Goal: Information Seeking & Learning: Learn about a topic

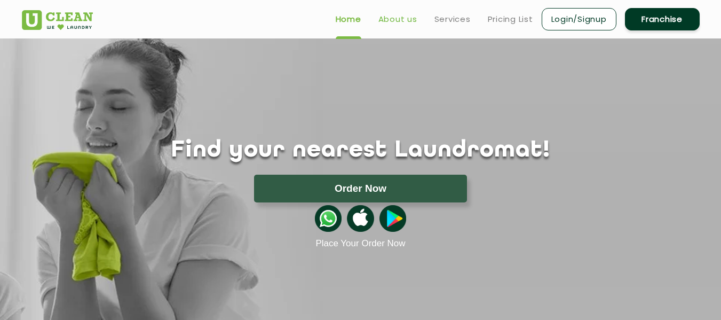
click at [397, 23] on link "About us" at bounding box center [397, 19] width 39 height 13
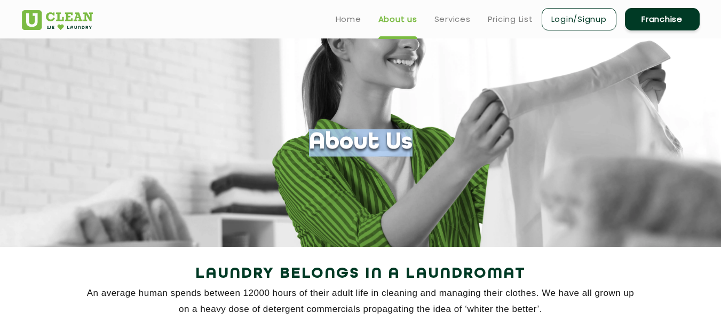
drag, startPoint x: 421, startPoint y: 144, endPoint x: 317, endPoint y: 140, distance: 104.6
click at [317, 140] on div "About Us" at bounding box center [361, 142] width 694 height 27
click at [455, 102] on section "About Us" at bounding box center [360, 142] width 721 height 208
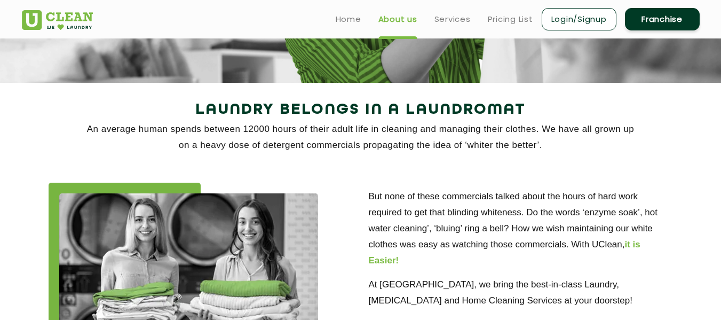
scroll to position [163, 0]
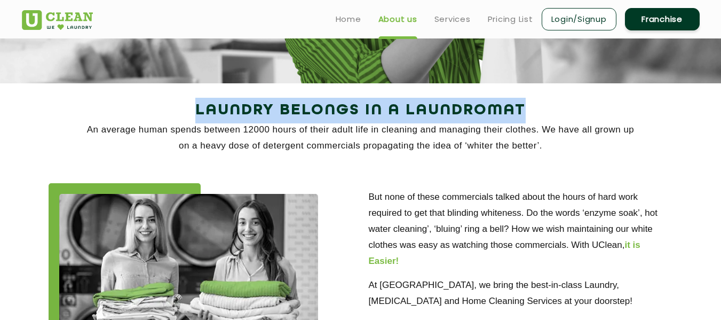
drag, startPoint x: 191, startPoint y: 107, endPoint x: 552, endPoint y: 108, distance: 360.6
click at [552, 108] on h2 "Laundry Belongs in a Laundromat" at bounding box center [361, 111] width 678 height 26
copy h2 "Laundry Belongs in a Laundromat"
drag, startPoint x: 84, startPoint y: 126, endPoint x: 546, endPoint y: 148, distance: 462.0
click at [546, 148] on p "An average human spends between 12000 hours of their adult life in cleaning and…" at bounding box center [361, 138] width 678 height 32
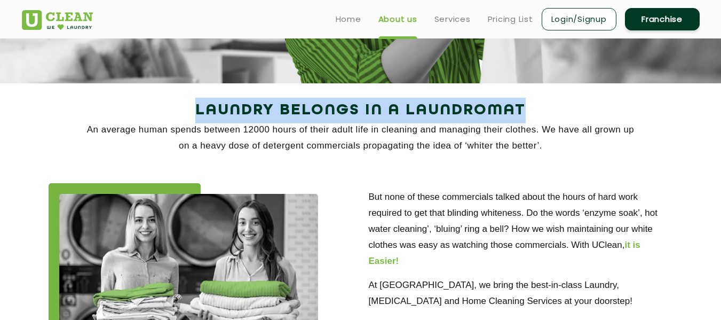
copy p "An average human spends between 12000 hours of their adult life in cleaning and…"
click at [381, 118] on h2 "Laundry Belongs in a Laundromat" at bounding box center [361, 111] width 678 height 26
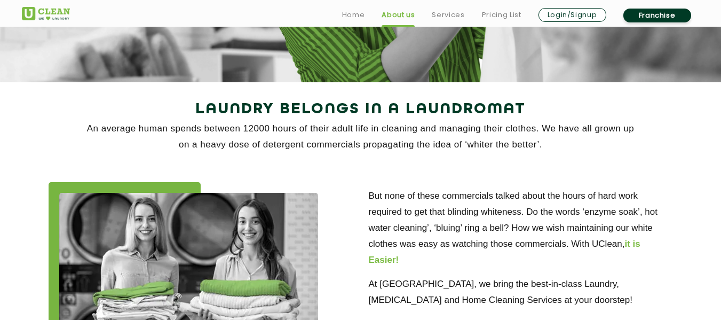
scroll to position [190, 0]
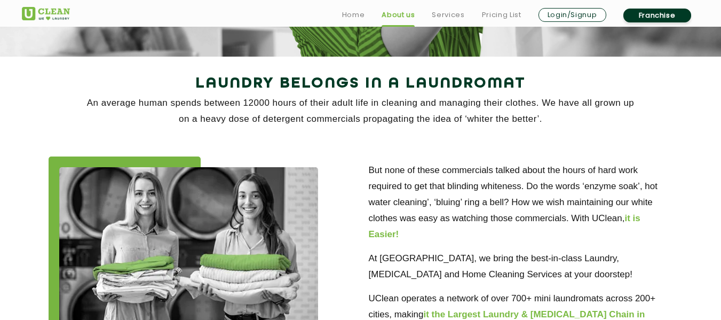
click at [338, 132] on div "Laundry Belongs in a Laundromat An average human spends between 12000 hours of …" at bounding box center [361, 105] width 694 height 69
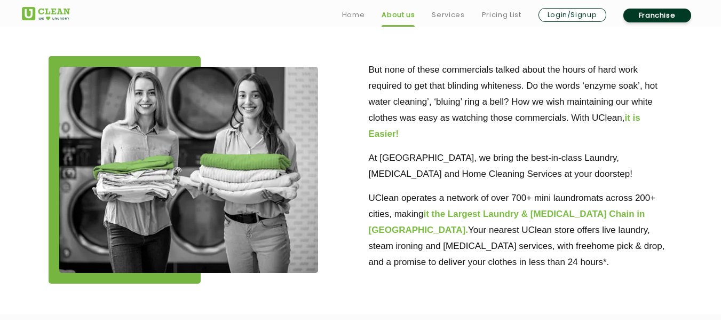
scroll to position [292, 0]
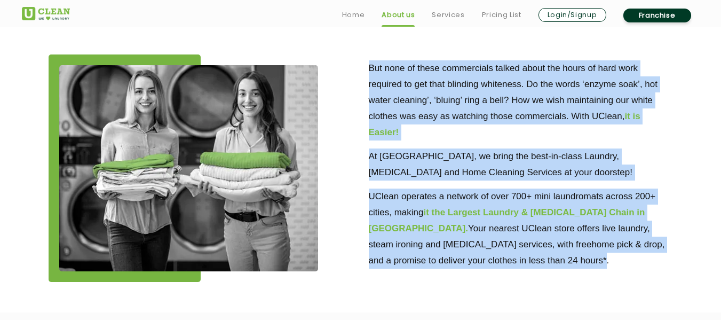
drag, startPoint x: 364, startPoint y: 66, endPoint x: 517, endPoint y: 274, distance: 258.0
click at [517, 274] on div "But none of these commercials talked about the hours of hard work required to g…" at bounding box center [521, 165] width 320 height 222
copy div "But none of these commercials talked about the hours of hard work required to g…"
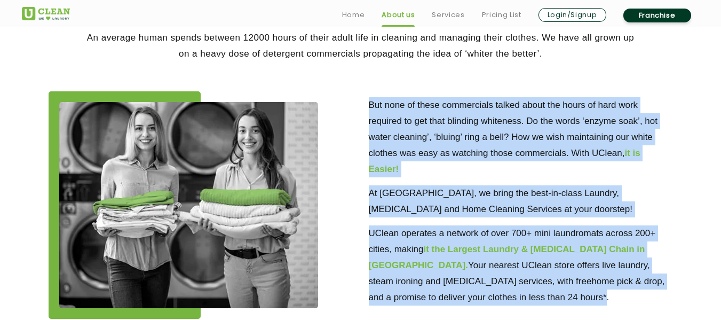
scroll to position [253, 0]
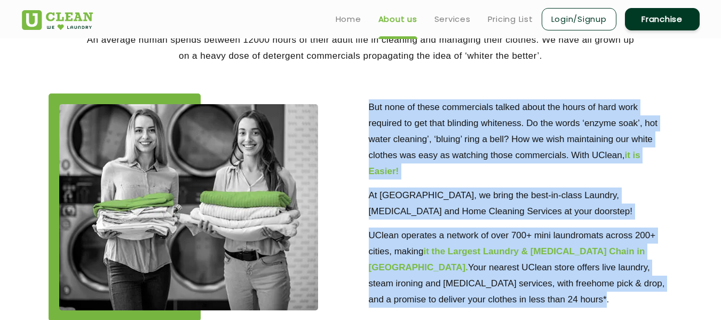
copy div "But none of these commercials talked about the hours of hard work required to g…"
click at [417, 117] on p "But none of these commercials talked about the hours of hard work required to g…" at bounding box center [521, 139] width 304 height 80
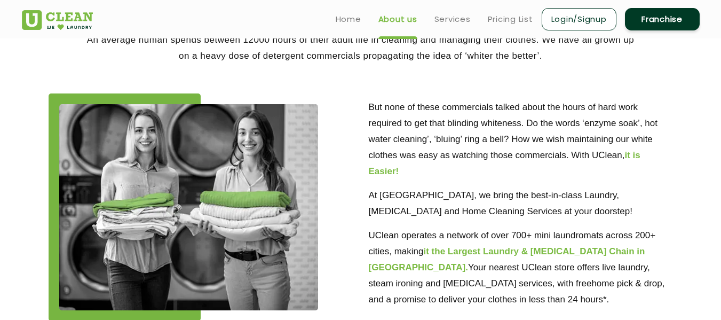
scroll to position [0, 0]
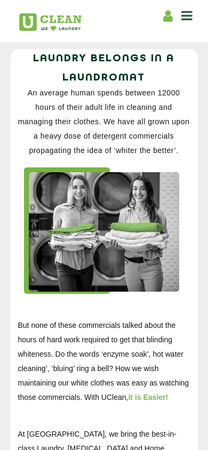
click at [111, 123] on p "An average human spends between 12000 hours of their adult life in cleaning and…" at bounding box center [104, 122] width 172 height 72
click at [101, 112] on p "An average human spends between 12000 hours of their adult life in cleaning and…" at bounding box center [104, 122] width 172 height 72
click at [65, 138] on p "An average human spends between 12000 hours of their adult life in cleaning and…" at bounding box center [104, 122] width 172 height 72
click at [208, 7] on html "Home About us Services Pricing List Login/Signup Franchise Home About us Franch…" at bounding box center [104, 225] width 208 height 450
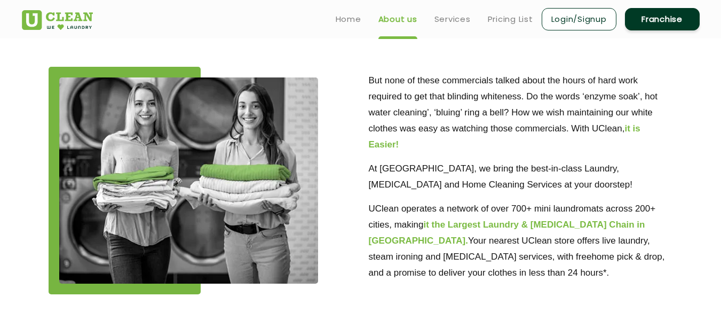
scroll to position [256, 0]
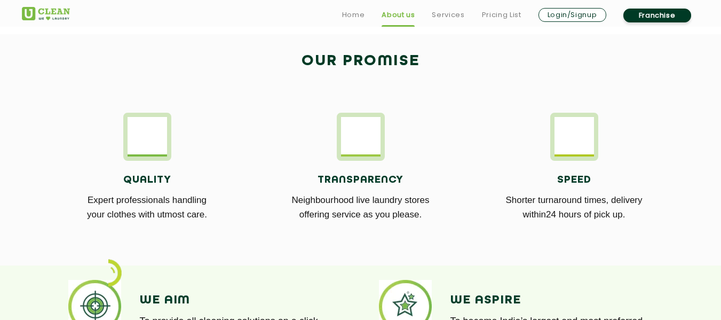
scroll to position [570, 0]
drag, startPoint x: 300, startPoint y: 57, endPoint x: 628, endPoint y: 227, distance: 369.1
click at [628, 227] on div "Our Promise Quality Expert professionals handling your clothes with utmost care…" at bounding box center [361, 149] width 694 height 202
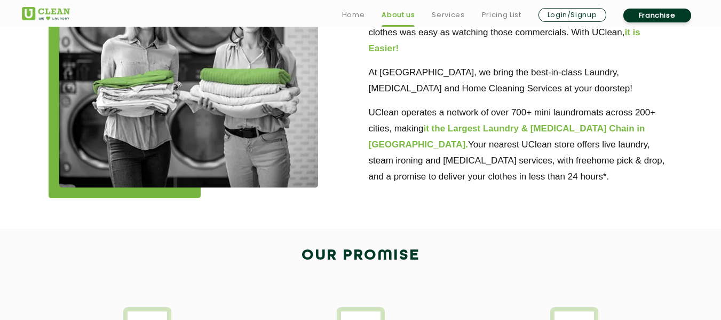
scroll to position [411, 0]
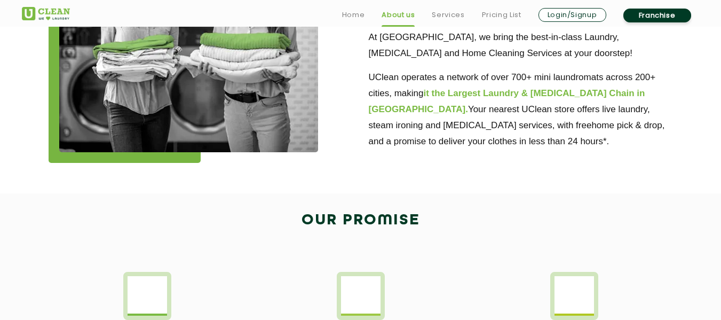
click at [465, 228] on h2 "Our Promise" at bounding box center [361, 221] width 678 height 26
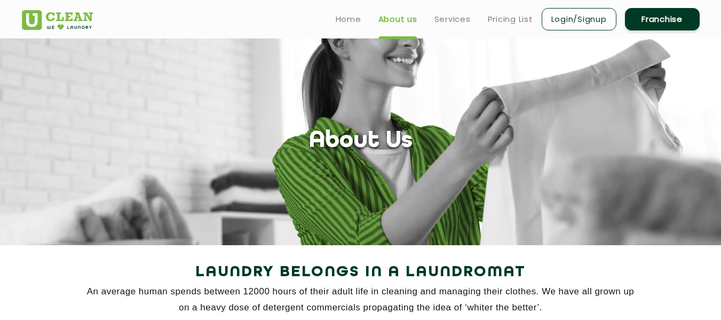
scroll to position [0, 0]
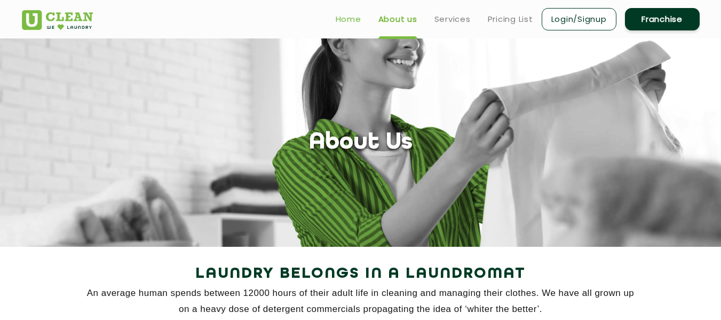
click at [351, 25] on link "Home" at bounding box center [349, 19] width 26 height 13
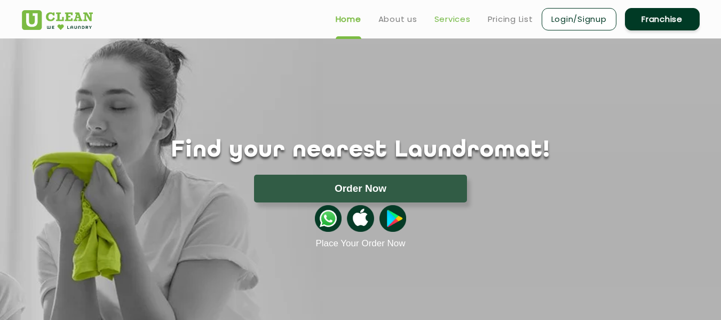
click at [446, 13] on link "Services" at bounding box center [452, 19] width 36 height 13
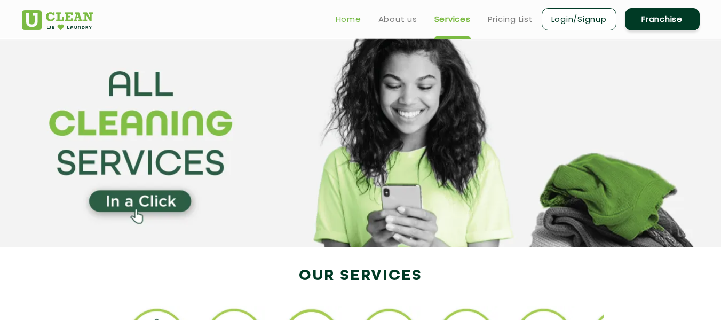
click at [352, 23] on link "Home" at bounding box center [349, 19] width 26 height 13
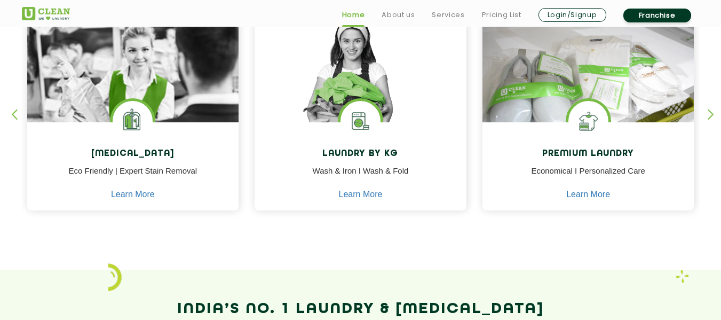
scroll to position [491, 0]
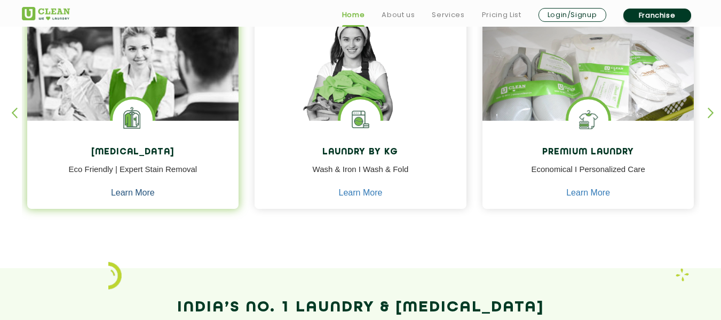
click at [140, 193] on link "Learn More" at bounding box center [133, 193] width 44 height 10
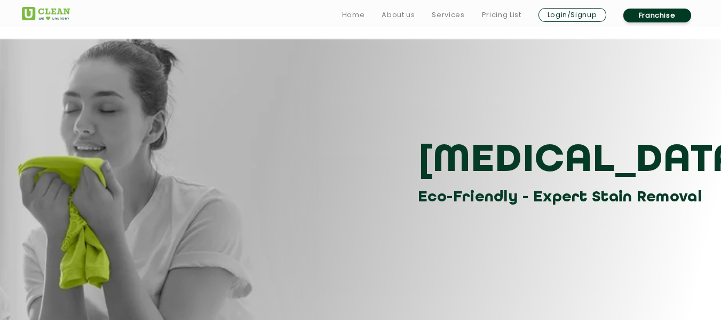
scroll to position [144, 0]
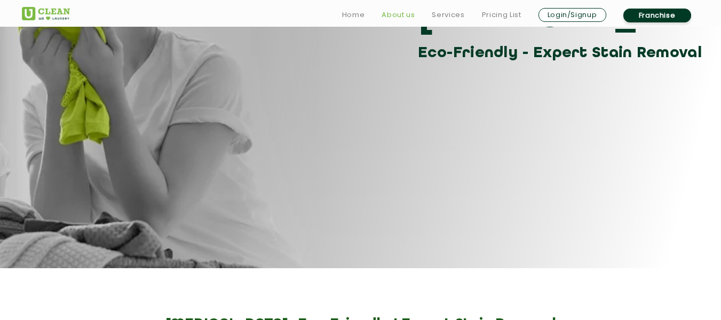
click at [403, 17] on link "About us" at bounding box center [397, 15] width 33 height 13
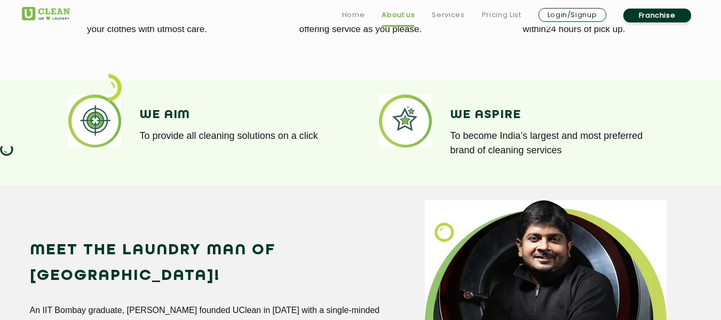
scroll to position [755, 0]
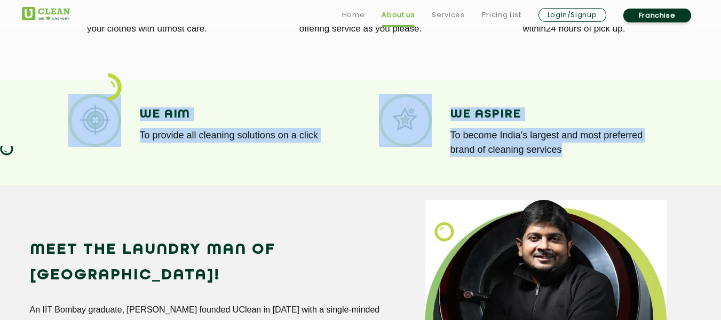
drag, startPoint x: 28, startPoint y: 84, endPoint x: 574, endPoint y: 159, distance: 551.4
click at [574, 159] on section "We Aim To provide all cleaning solutions on a click We Aspire To become India’s…" at bounding box center [360, 131] width 721 height 105
copy div "We Aim To provide all cleaning solutions on a click We Aspire To become India’s…"
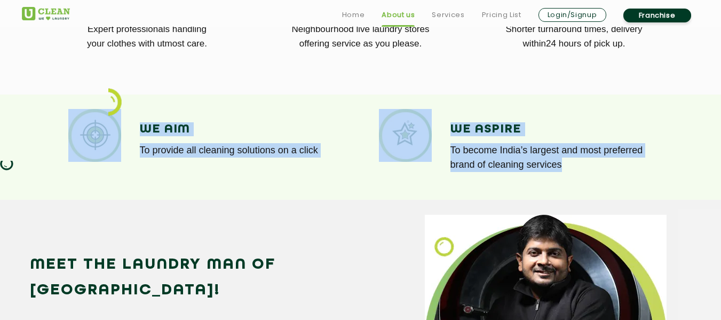
scroll to position [745, 0]
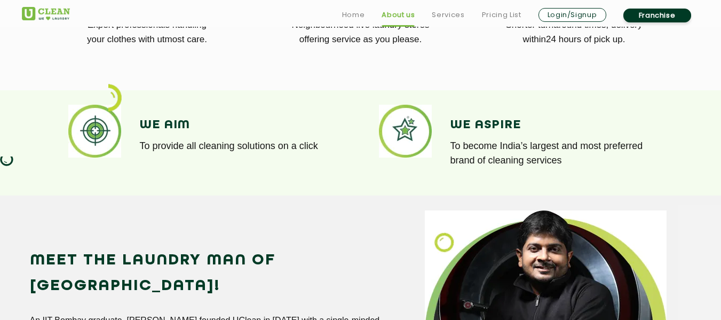
click at [412, 187] on section "We Aim To provide all cleaning solutions on a click We Aspire To become India’s…" at bounding box center [360, 142] width 721 height 105
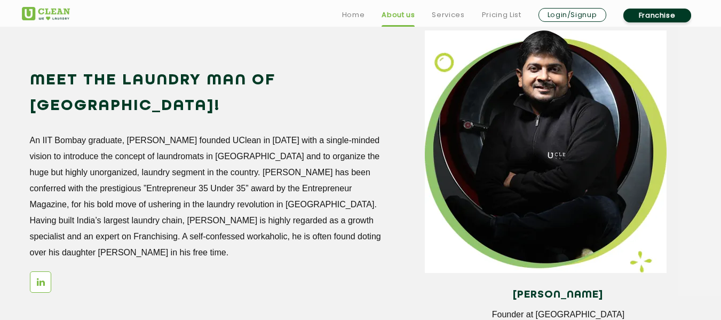
scroll to position [925, 0]
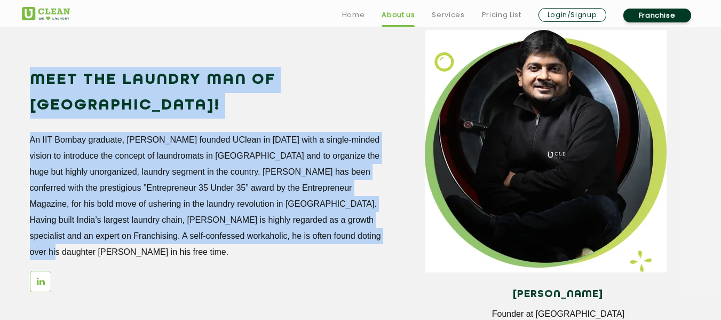
drag, startPoint x: 385, startPoint y: 213, endPoint x: 33, endPoint y: 82, distance: 376.0
click at [33, 82] on div "Meet the Laundry Man of India! An IIT Bombay graduate, Arunabh founded UClean i…" at bounding box center [219, 184] width 379 height 235
click at [33, 82] on h2 "Meet the Laundry Man of [GEOGRAPHIC_DATA]!" at bounding box center [206, 92] width 353 height 51
drag, startPoint x: 33, startPoint y: 82, endPoint x: 358, endPoint y: 217, distance: 351.8
click at [358, 217] on div "Meet the Laundry Man of India! An IIT Bombay graduate, Arunabh founded UClean i…" at bounding box center [219, 184] width 379 height 235
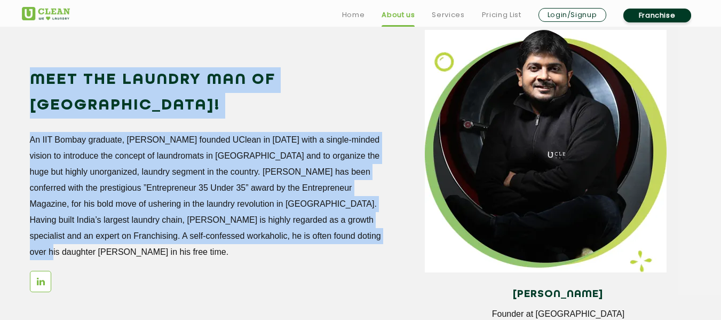
copy div "Meet the Laundry Man of India! An IIT Bombay graduate, Arunabh founded UClean i…"
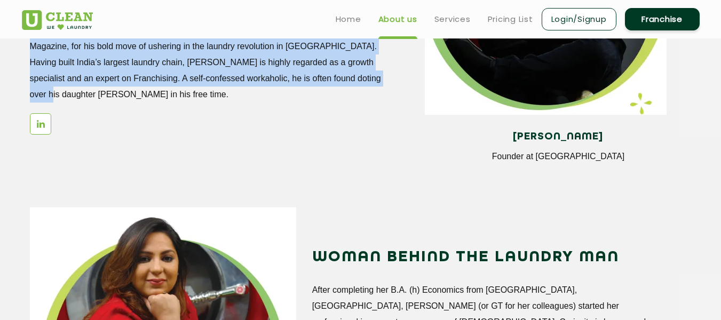
scroll to position [1082, 0]
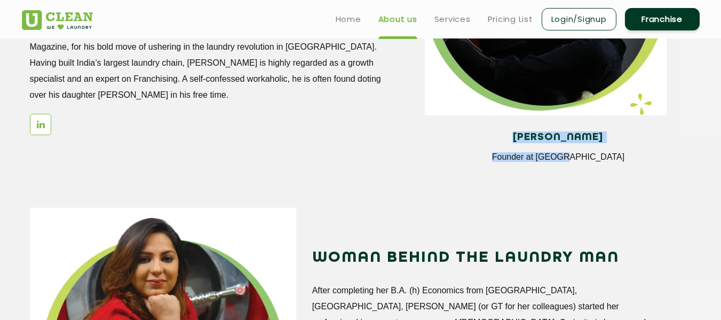
drag, startPoint x: 606, startPoint y: 156, endPoint x: 509, endPoint y: 136, distance: 98.6
click at [509, 136] on div "Arunabh Sinha Founder at UClean" at bounding box center [558, 150] width 266 height 55
copy div "Arunabh Sinha Founder at UClean"
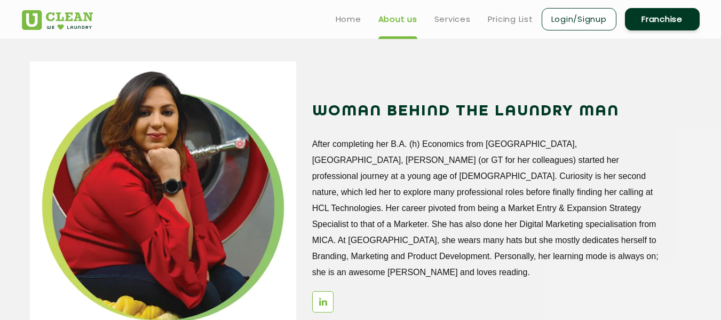
scroll to position [1228, 0]
drag, startPoint x: 315, startPoint y: 108, endPoint x: 325, endPoint y: 118, distance: 14.3
click at [325, 118] on h2 "WOMAN BEHIND THE LAUNDRY MAN" at bounding box center [488, 112] width 353 height 26
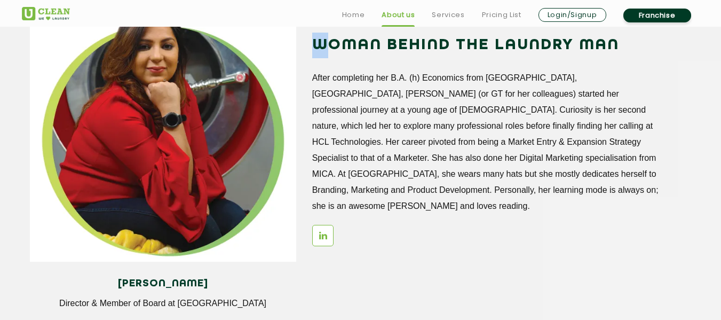
scroll to position [1296, 0]
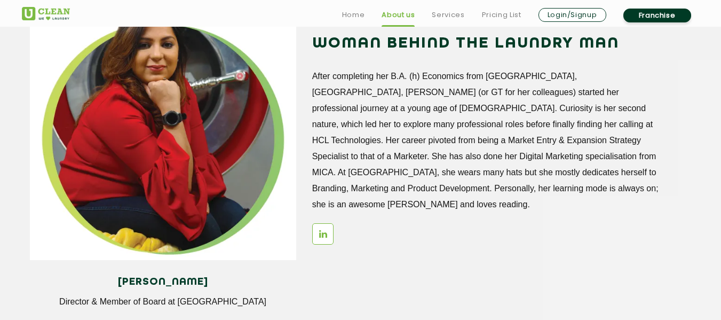
click at [353, 154] on p "After completing her B.A. (h) Economics from [GEOGRAPHIC_DATA], [GEOGRAPHIC_DAT…" at bounding box center [488, 140] width 353 height 144
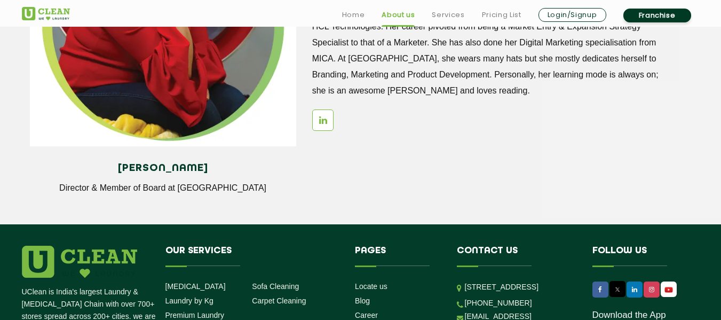
scroll to position [1570, 0]
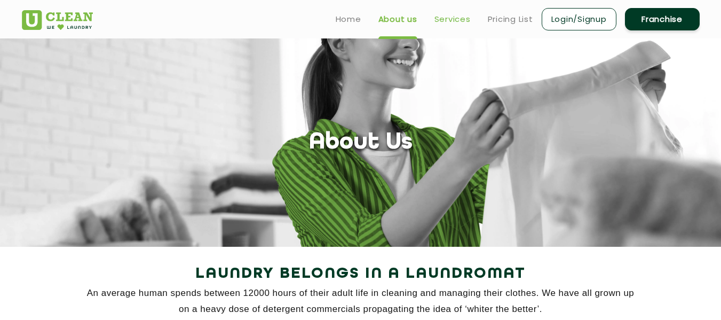
click at [460, 19] on link "Services" at bounding box center [452, 19] width 36 height 13
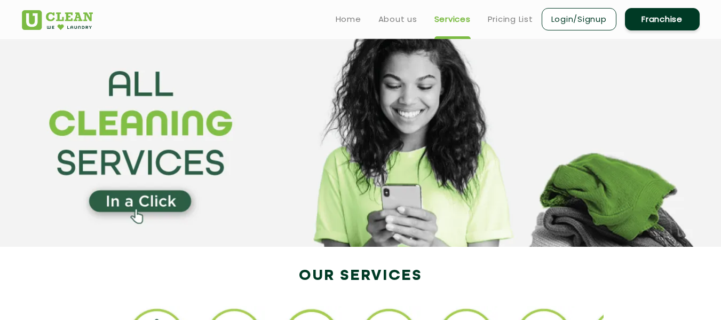
click at [447, 184] on section at bounding box center [360, 142] width 721 height 208
click at [119, 204] on section at bounding box center [360, 142] width 721 height 208
click at [157, 198] on section at bounding box center [360, 142] width 721 height 208
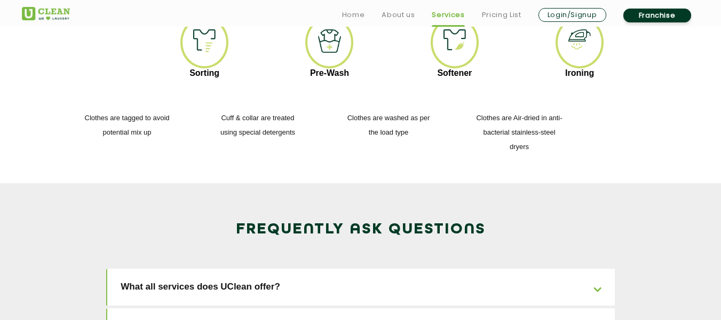
scroll to position [1510, 0]
click at [513, 268] on link "What all services does UClean offer?" at bounding box center [360, 286] width 507 height 37
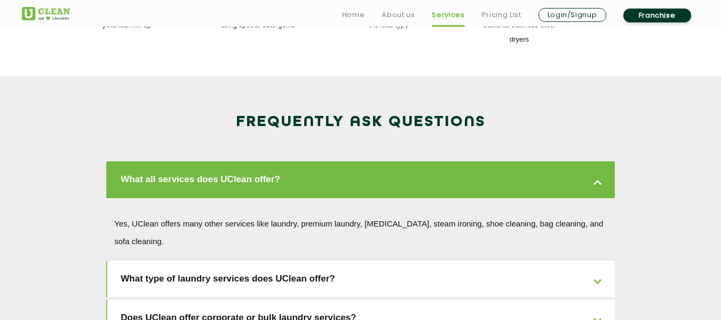
scroll to position [1618, 0]
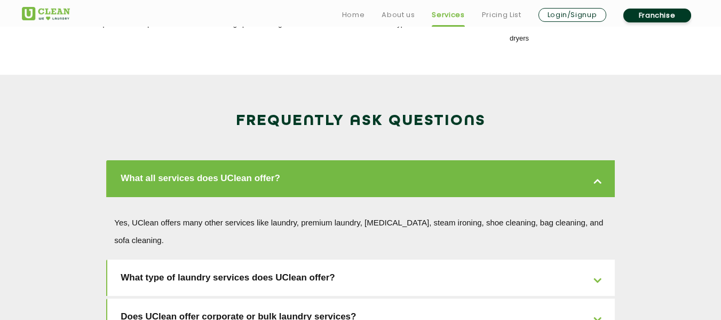
click at [541, 259] on link "What type of laundry services does UClean offer?" at bounding box center [360, 277] width 507 height 37
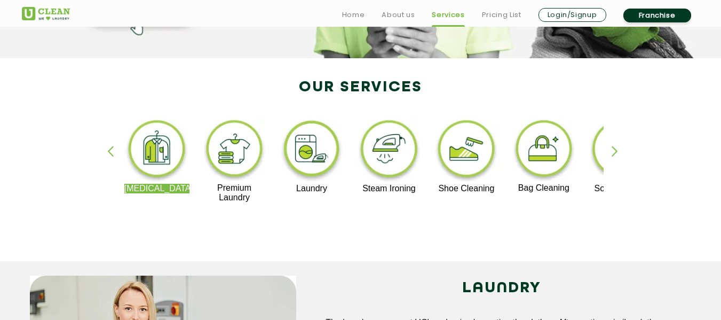
scroll to position [189, 0]
click at [613, 144] on div "[MEDICAL_DATA] Premium Laundry Laundry Steam Ironing Shoe Cleaning Bag Cleaning…" at bounding box center [361, 164] width 694 height 192
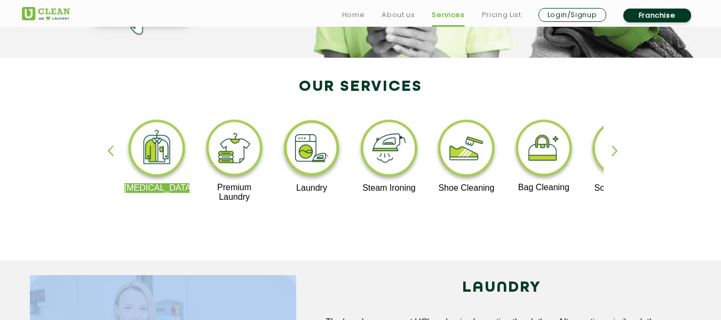
click at [613, 144] on div "[MEDICAL_DATA] Premium Laundry Laundry Steam Ironing Shoe Cleaning Bag Cleaning…" at bounding box center [361, 164] width 694 height 192
click at [614, 150] on div "button" at bounding box center [619, 159] width 16 height 29
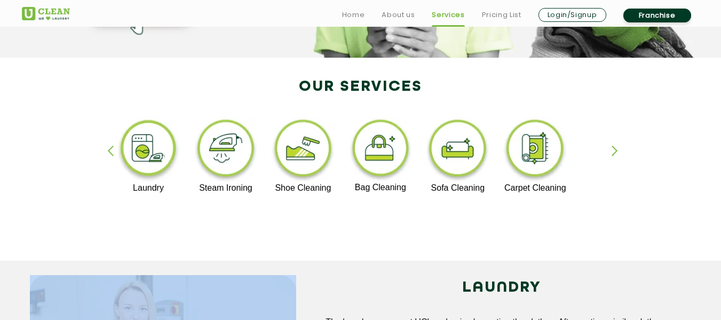
click at [614, 150] on div "button" at bounding box center [619, 159] width 16 height 29
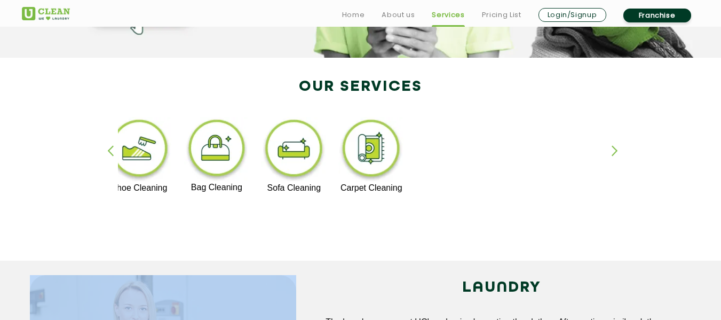
click at [614, 150] on div "button" at bounding box center [619, 159] width 16 height 29
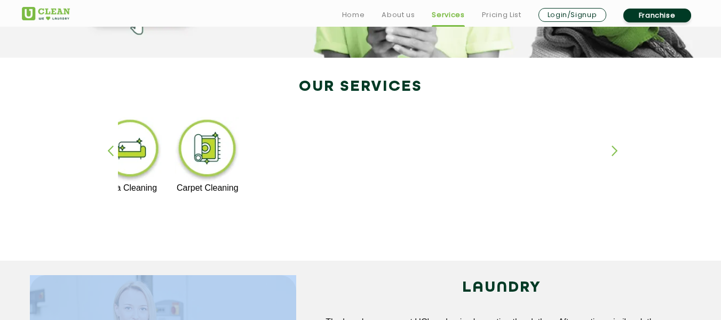
click at [614, 150] on div "button" at bounding box center [619, 159] width 16 height 29
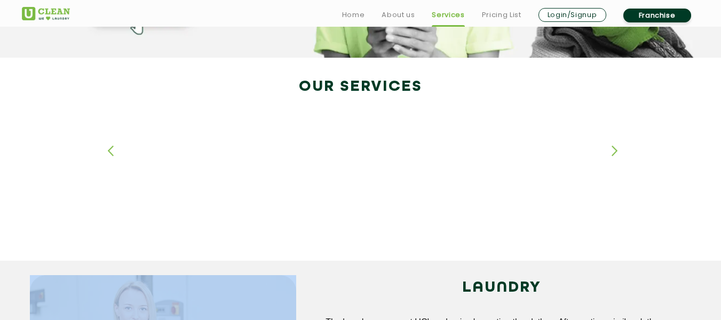
click at [614, 150] on div "button" at bounding box center [619, 159] width 16 height 29
click at [116, 152] on div "button" at bounding box center [115, 159] width 16 height 29
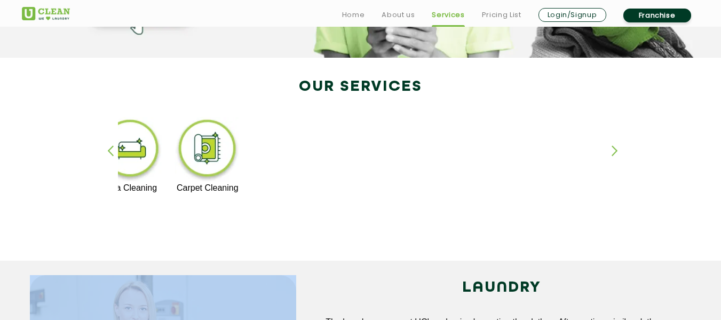
click at [116, 152] on div "button" at bounding box center [115, 159] width 16 height 29
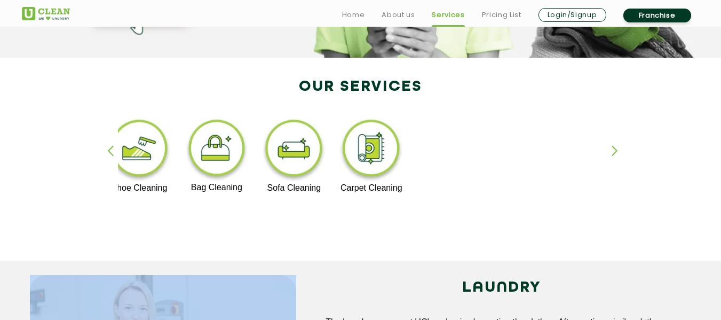
click at [116, 152] on div "button" at bounding box center [115, 159] width 16 height 29
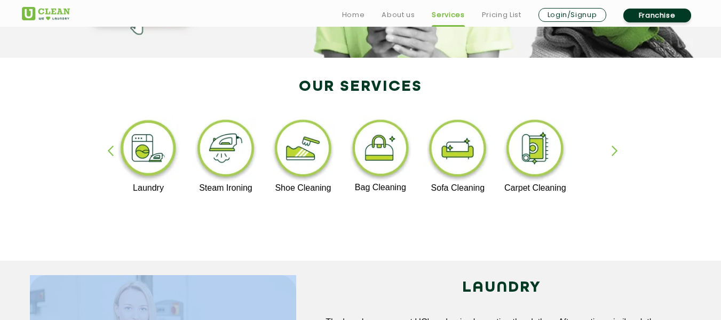
click at [116, 152] on div "button" at bounding box center [115, 159] width 16 height 29
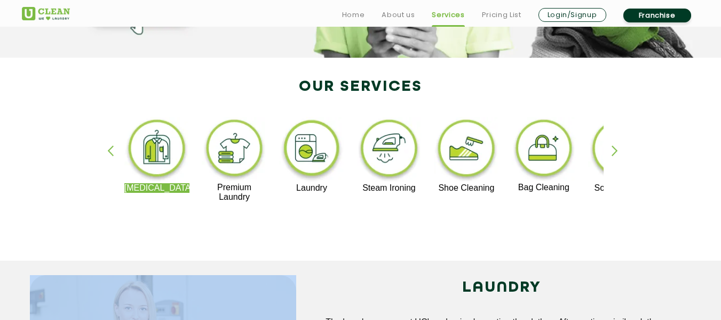
click at [116, 152] on div "button" at bounding box center [115, 159] width 16 height 29
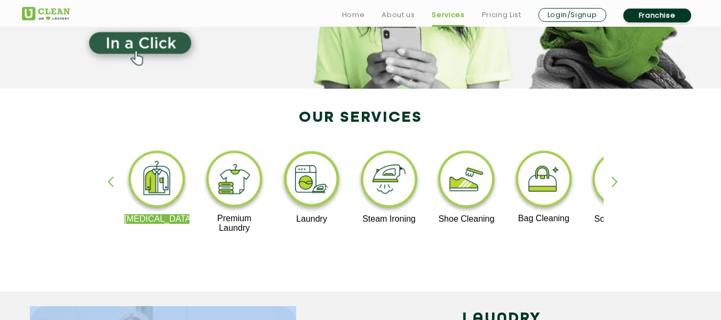
scroll to position [182, 0]
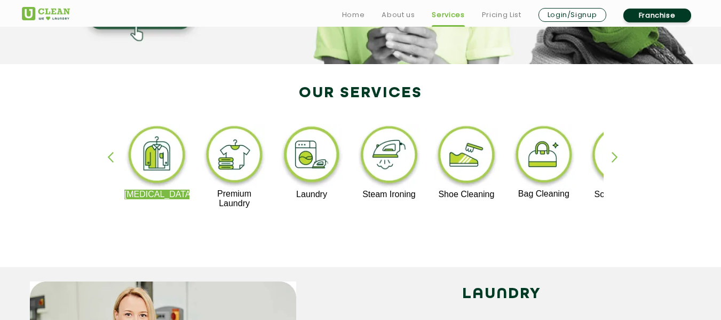
drag, startPoint x: 299, startPoint y: 95, endPoint x: 578, endPoint y: 178, distance: 291.2
click at [578, 178] on div "[MEDICAL_DATA] Premium Laundry Laundry Steam Ironing Shoe Cleaning Bag Cleaning…" at bounding box center [361, 171] width 694 height 192
click at [221, 243] on div "[MEDICAL_DATA] Premium Laundry Laundry Steam Ironing Shoe Cleaning Bag Cleaning…" at bounding box center [361, 171] width 694 height 192
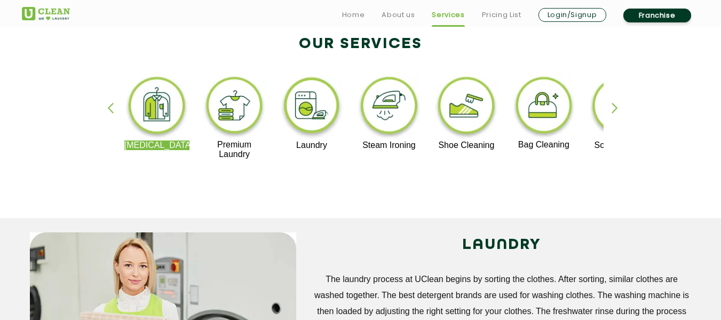
scroll to position [232, 0]
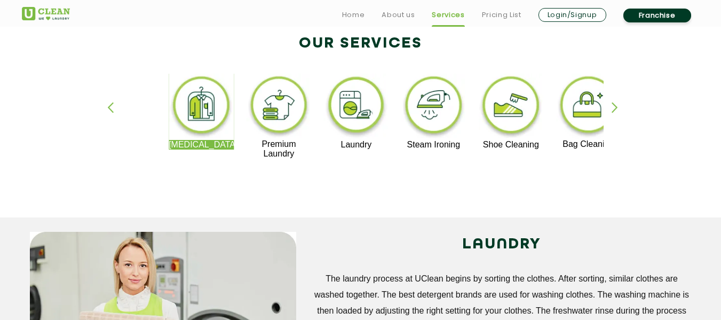
drag, startPoint x: 190, startPoint y: 144, endPoint x: 412, endPoint y: 137, distance: 222.6
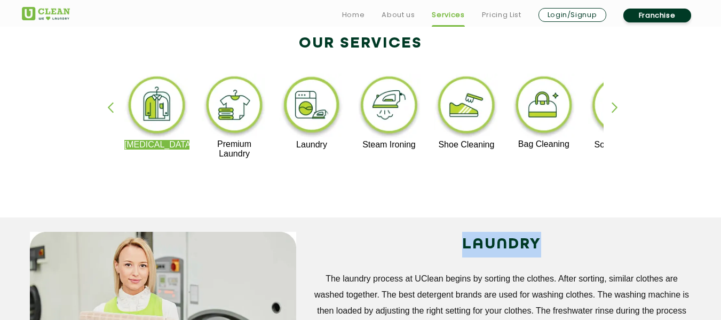
drag, startPoint x: 558, startPoint y: 253, endPoint x: 461, endPoint y: 242, distance: 96.7
click at [461, 242] on h2 "LAUNDRY" at bounding box center [501, 245] width 379 height 26
copy h2 "LAUNDRY"
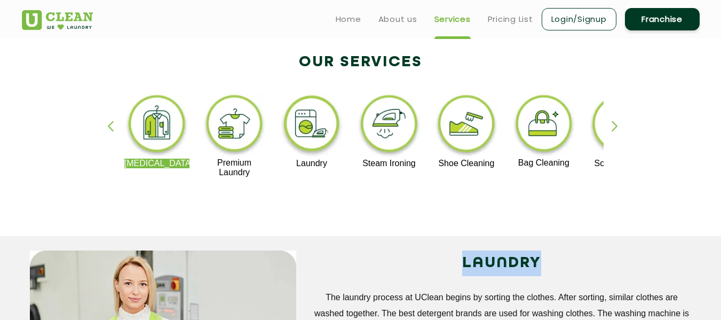
scroll to position [213, 0]
click at [617, 127] on div "button" at bounding box center [619, 135] width 16 height 29
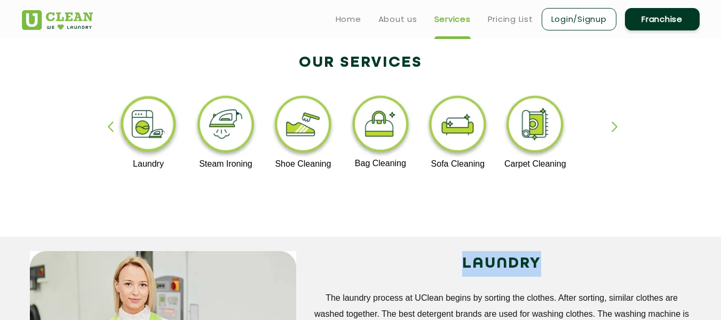
click at [617, 127] on div "button" at bounding box center [619, 135] width 16 height 29
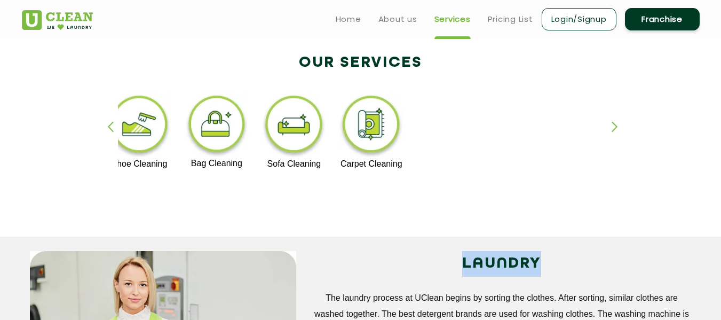
click at [109, 126] on div "button" at bounding box center [115, 135] width 16 height 29
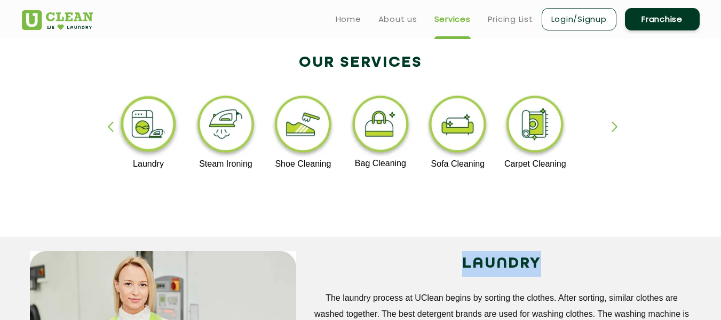
click at [109, 126] on div "button" at bounding box center [115, 135] width 16 height 29
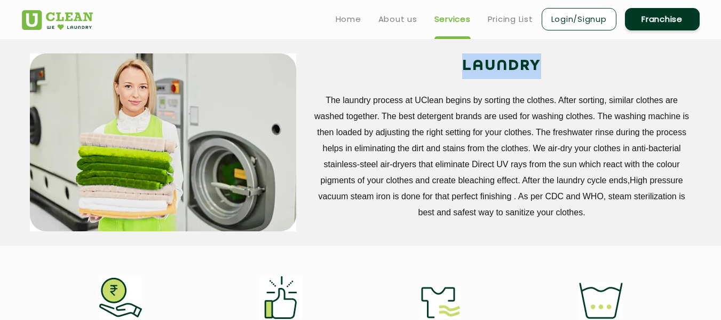
scroll to position [406, 0]
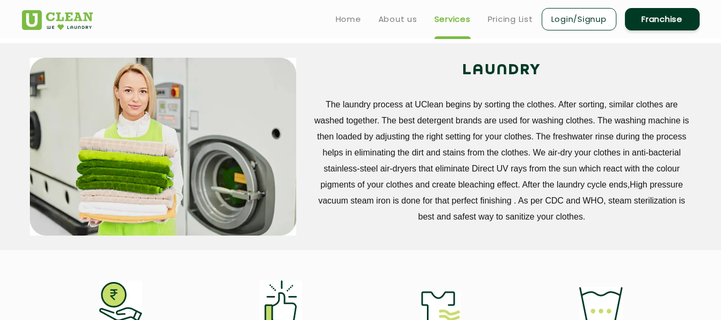
click at [460, 88] on div "LAUNDRY The laundry process at UClean begins by sorting the clothes. After sort…" at bounding box center [501, 141] width 379 height 167
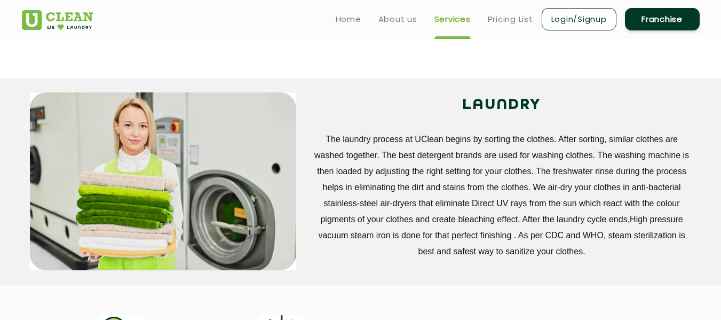
scroll to position [371, 0]
drag, startPoint x: 448, startPoint y: 98, endPoint x: 585, endPoint y: 246, distance: 201.6
click at [585, 246] on div "LAUNDRY The laundry process at UClean begins by sorting the clothes. After sort…" at bounding box center [501, 176] width 379 height 167
copy div "LAUNDRY The laundry process at UClean begins by sorting the clothes. After sort…"
click at [564, 226] on p "The laundry process at UClean begins by sorting the clothes. After sorting, sim…" at bounding box center [501, 196] width 379 height 128
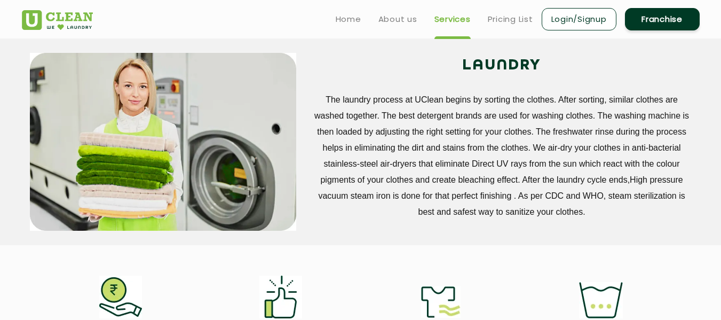
scroll to position [410, 0]
